Goal: Check status: Check status

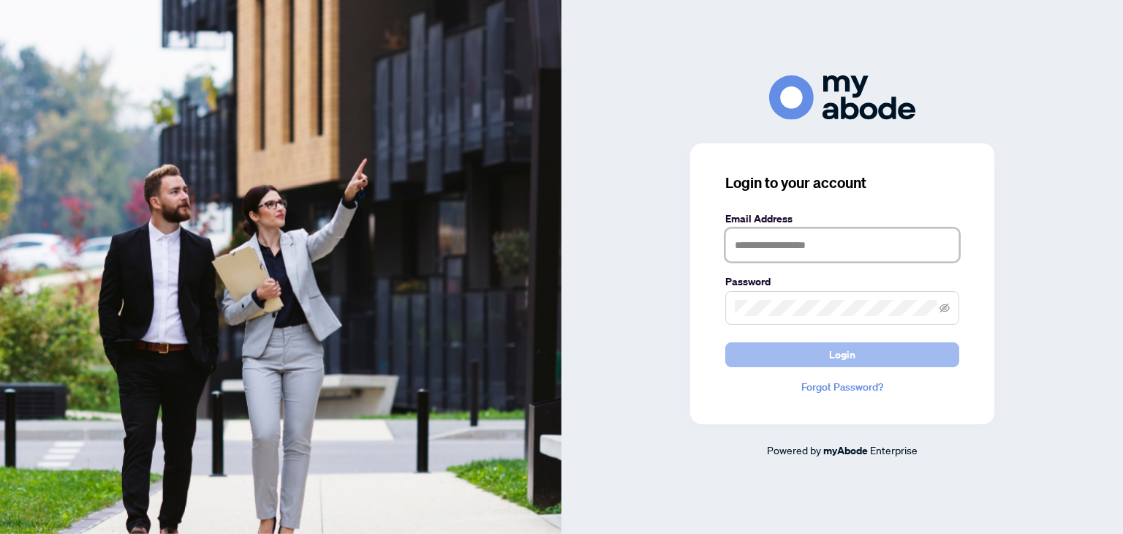
type input "**********"
click at [809, 356] on button "Login" at bounding box center [842, 354] width 234 height 25
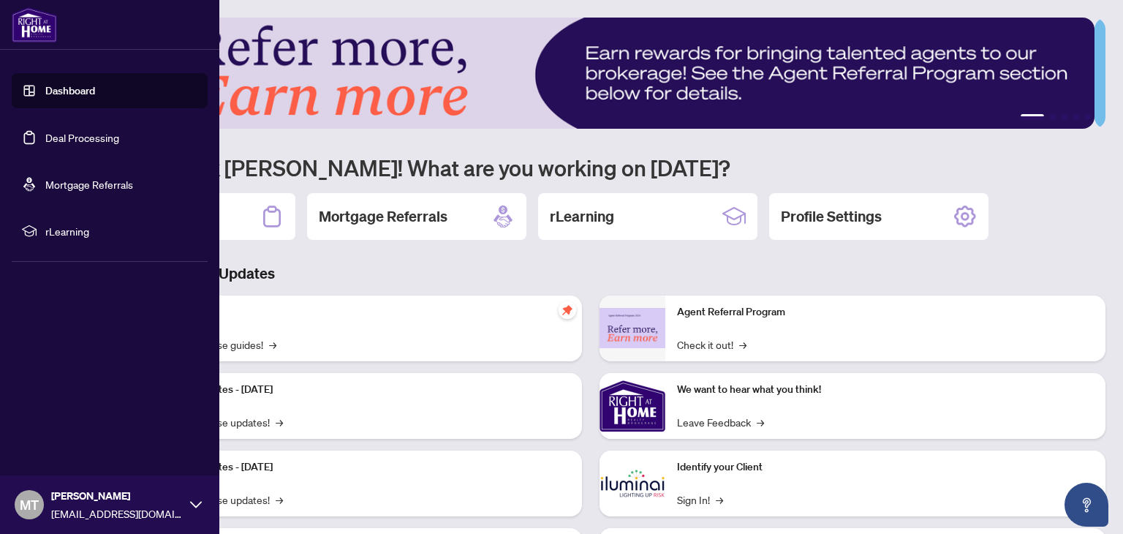
click at [80, 94] on link "Dashboard" at bounding box center [70, 90] width 50 height 13
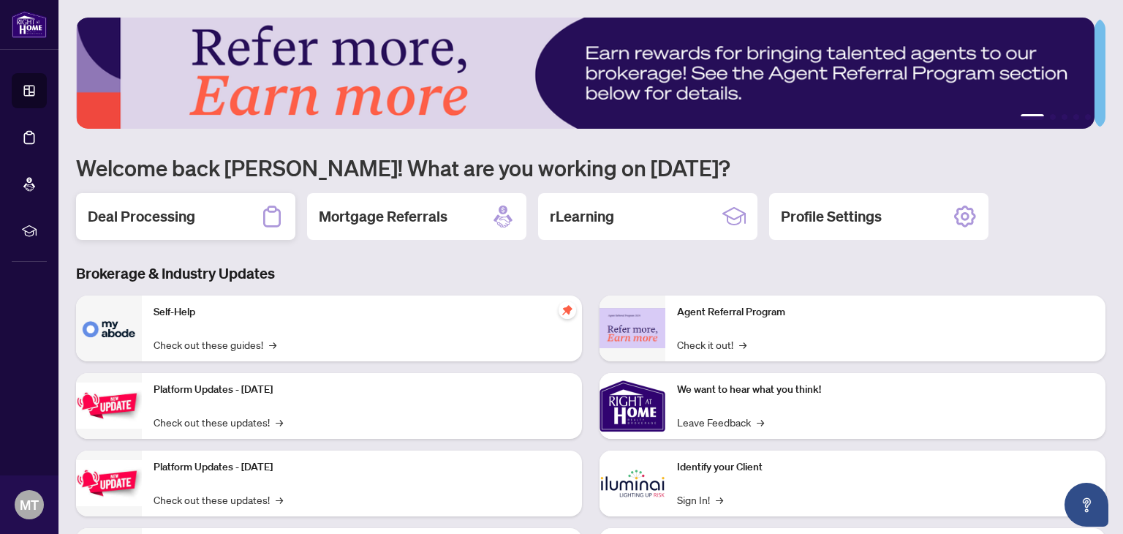
click at [203, 216] on div "Deal Processing" at bounding box center [185, 216] width 219 height 47
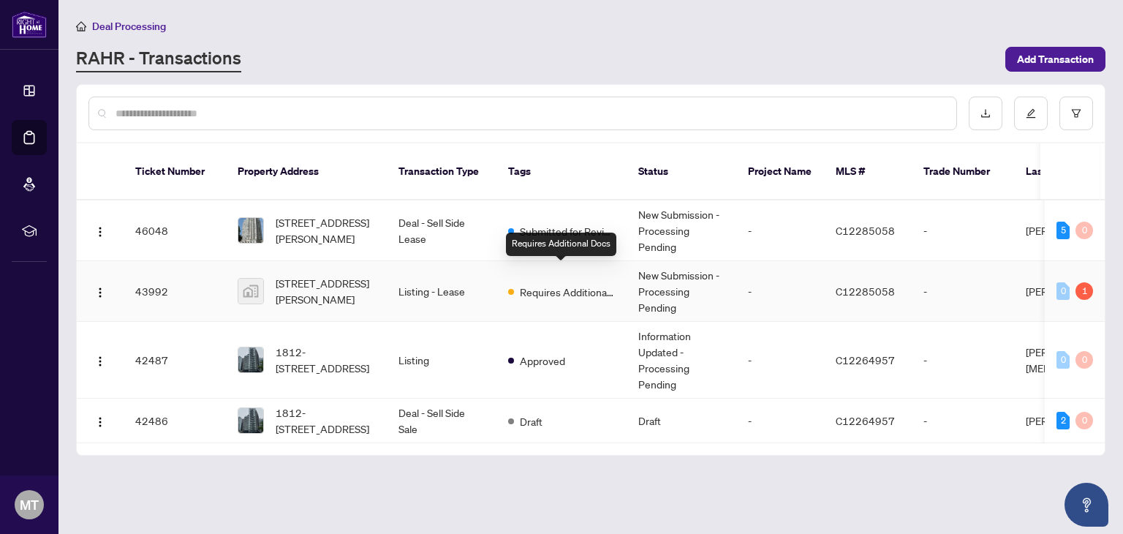
click at [580, 284] on span "Requires Additional Docs" at bounding box center [567, 292] width 95 height 16
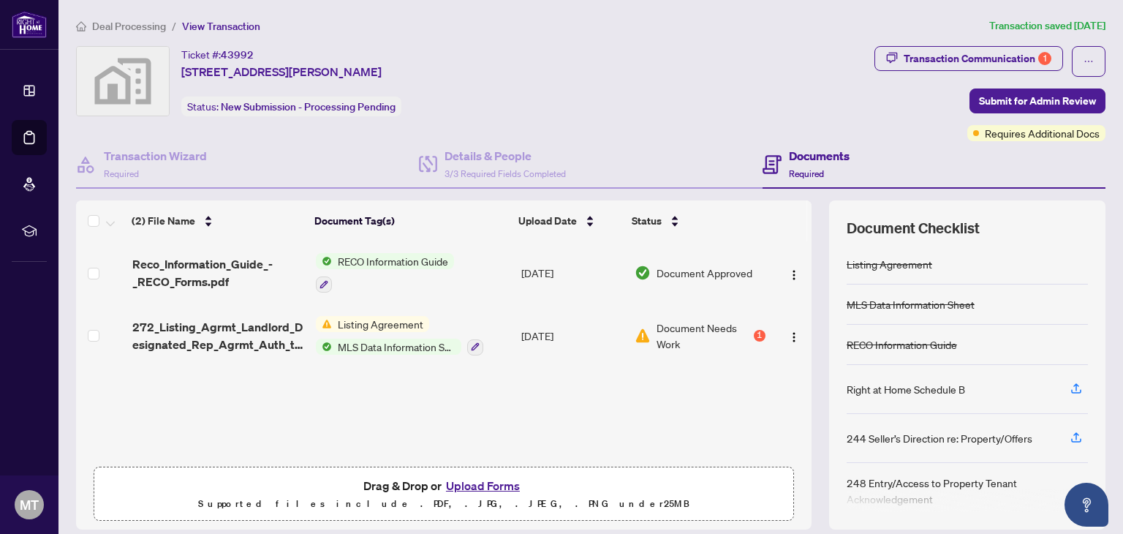
click at [383, 320] on span "Listing Agreement" at bounding box center [380, 324] width 97 height 16
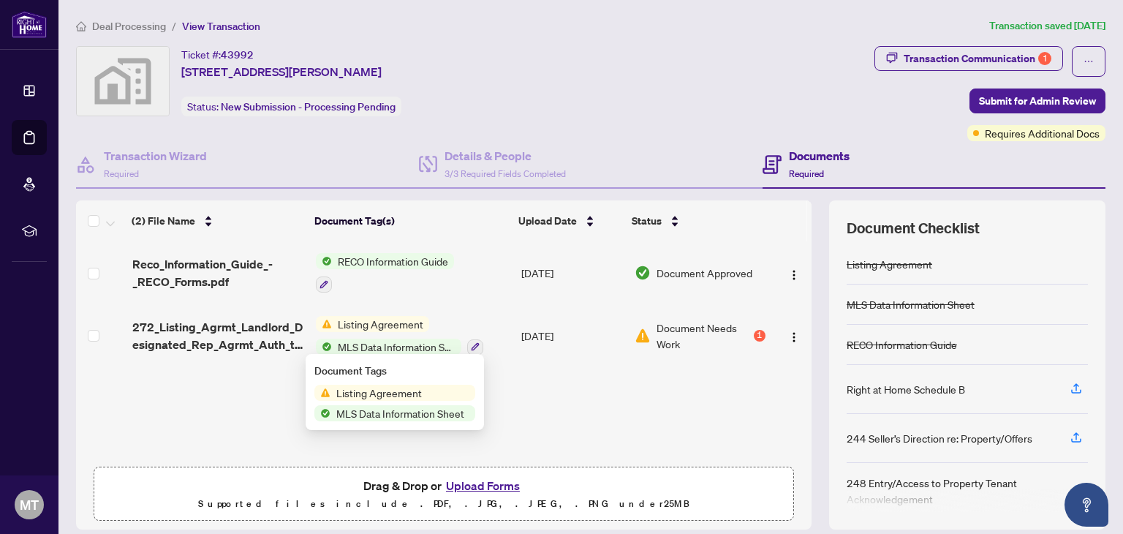
click at [551, 410] on div "(2) File Name Document Tag(s) Upload Date Status Reco_Information_Guide_-_RECO_…" at bounding box center [444, 364] width 736 height 329
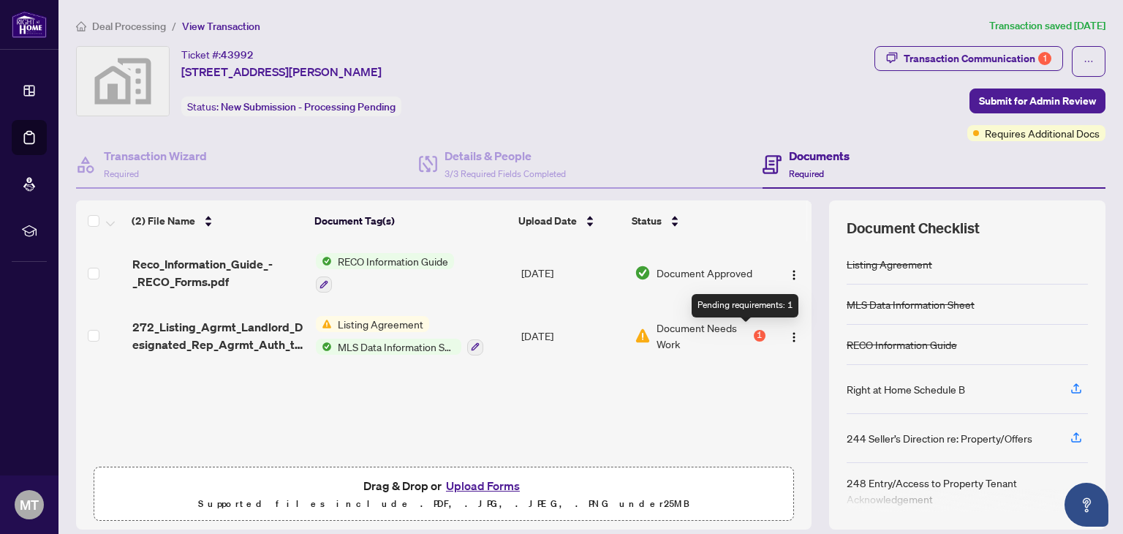
click at [754, 331] on div "1" at bounding box center [760, 336] width 12 height 12
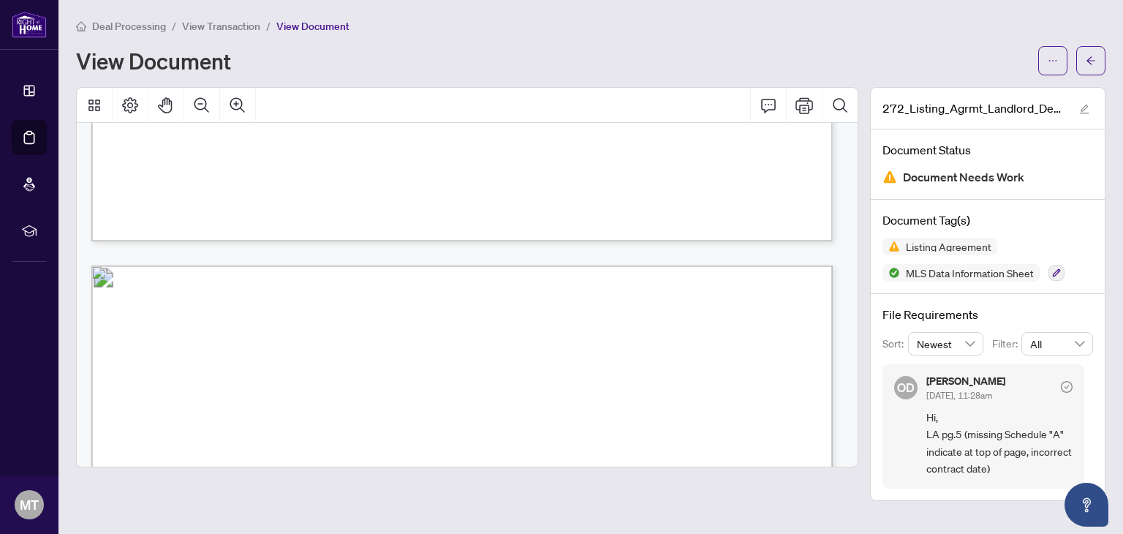
scroll to position [3802, 0]
click at [420, 50] on div "View Document" at bounding box center [553, 60] width 954 height 23
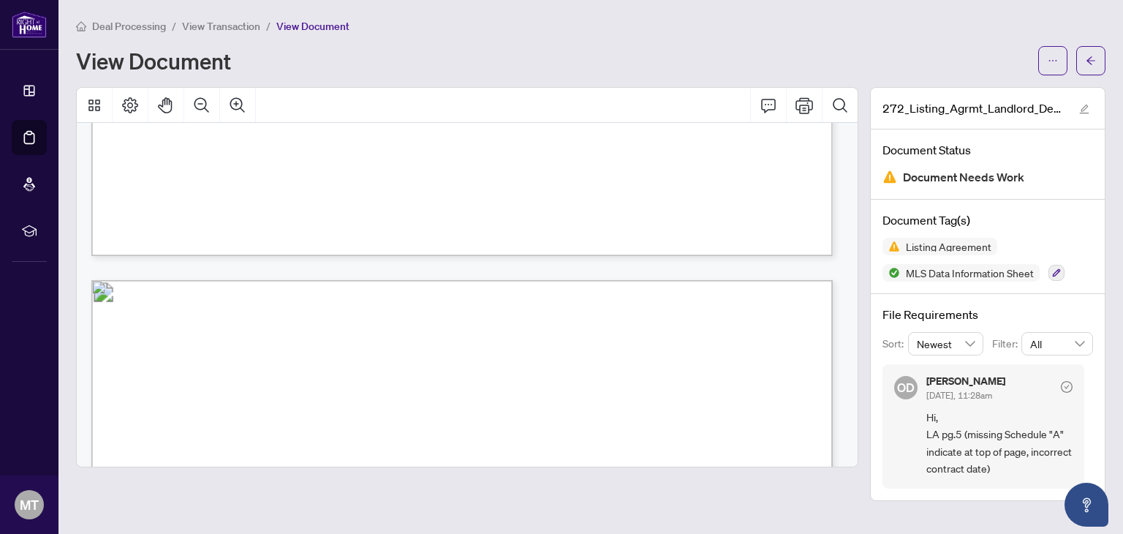
scroll to position [3729, 0]
